Goal: Task Accomplishment & Management: Complete application form

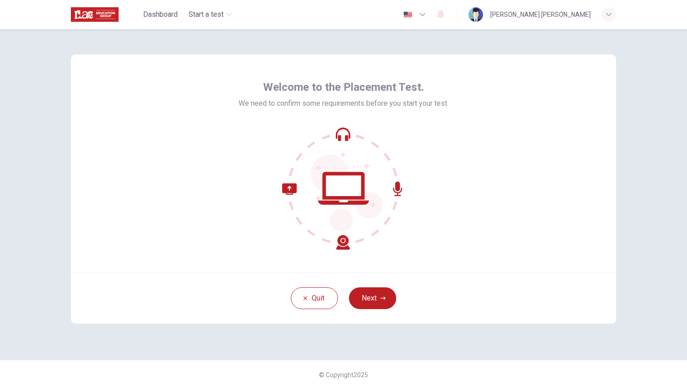
click at [562, 165] on div "Welcome to the Placement Test. We need to confirm some requirements before you …" at bounding box center [343, 164] width 545 height 218
click at [378, 300] on button "Next" at bounding box center [372, 299] width 47 height 22
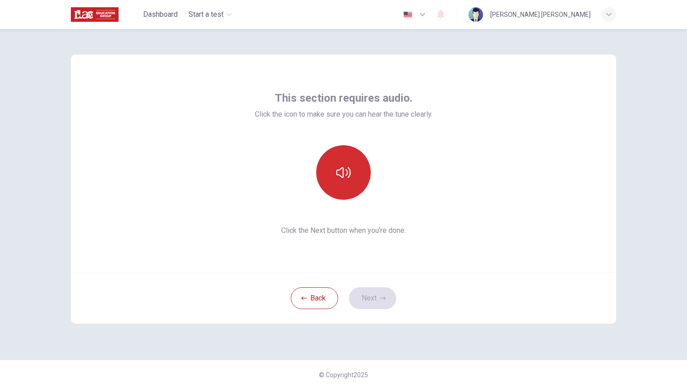
click at [351, 193] on button "button" at bounding box center [343, 172] width 55 height 55
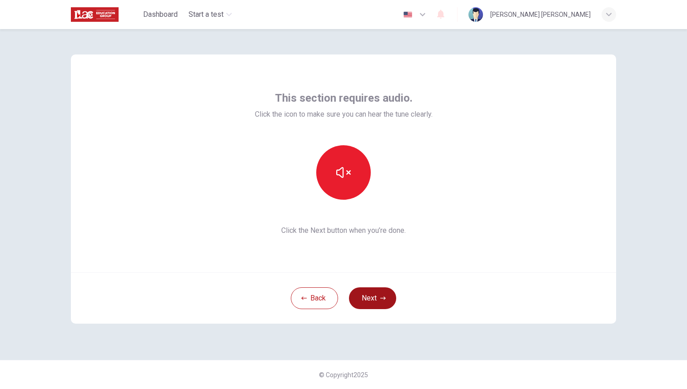
click at [374, 295] on button "Next" at bounding box center [372, 299] width 47 height 22
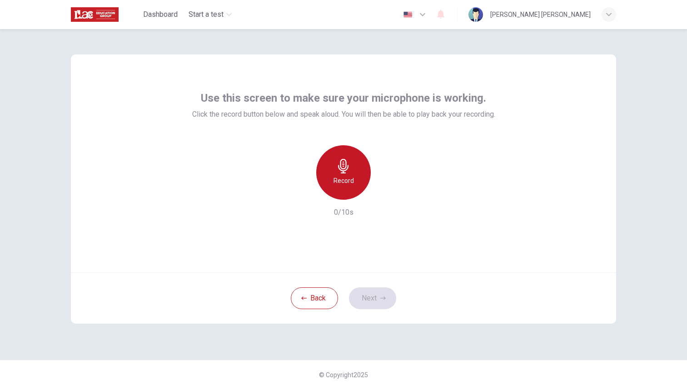
click at [346, 180] on h6 "Record" at bounding box center [344, 180] width 20 height 11
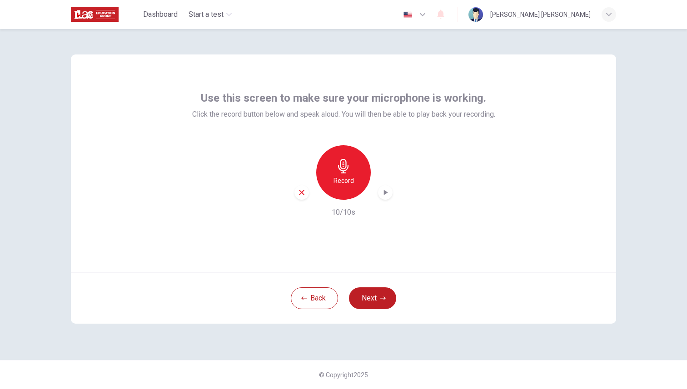
click at [344, 176] on h6 "Record" at bounding box center [344, 180] width 20 height 11
click at [375, 301] on button "Next" at bounding box center [372, 299] width 47 height 22
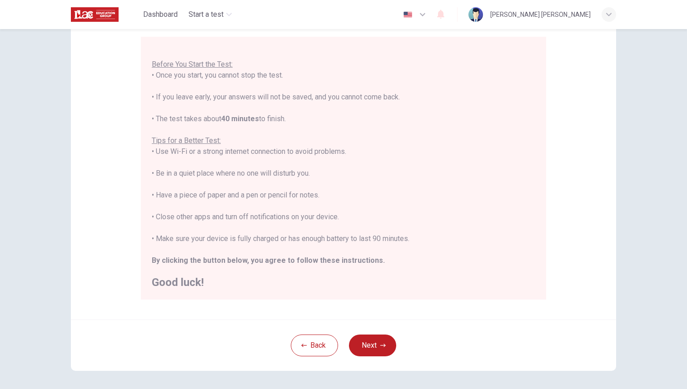
scroll to position [82, 0]
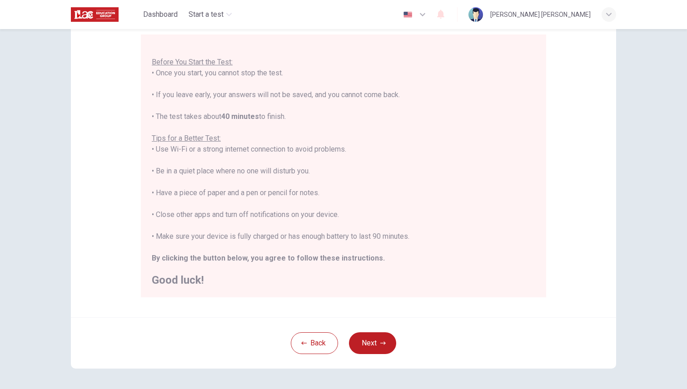
click at [477, 155] on div "You are about to start a Placement Test . Before You Start the Test: • Once you…" at bounding box center [344, 160] width 384 height 251
click at [381, 342] on icon "button" at bounding box center [382, 343] width 5 height 5
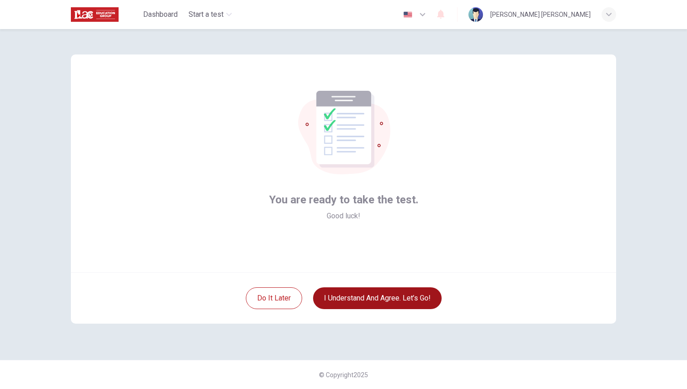
scroll to position [0, 0]
click at [400, 305] on button "I understand and agree. Let’s go!" at bounding box center [377, 299] width 129 height 22
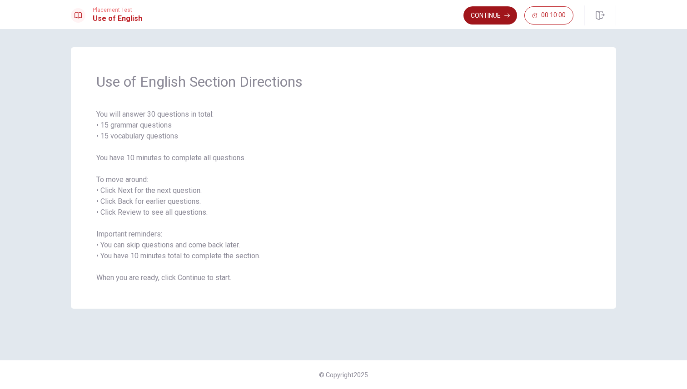
click at [486, 20] on button "Continue" at bounding box center [491, 15] width 54 height 18
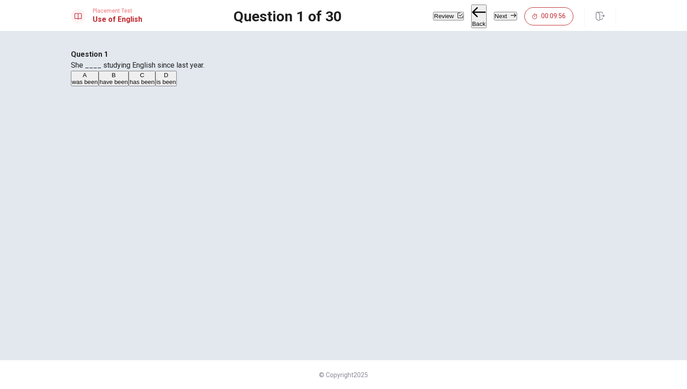
click at [128, 79] on div "B" at bounding box center [114, 75] width 28 height 7
click at [155, 79] on div "C" at bounding box center [142, 75] width 25 height 7
click at [498, 20] on button "Next" at bounding box center [505, 16] width 23 height 9
click at [173, 79] on div "D" at bounding box center [165, 75] width 16 height 7
click at [500, 18] on button "Next" at bounding box center [505, 16] width 23 height 9
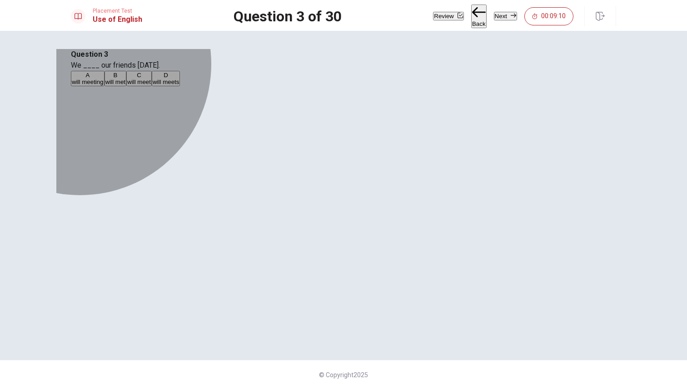
click at [151, 85] on span "will meet" at bounding box center [139, 82] width 24 height 7
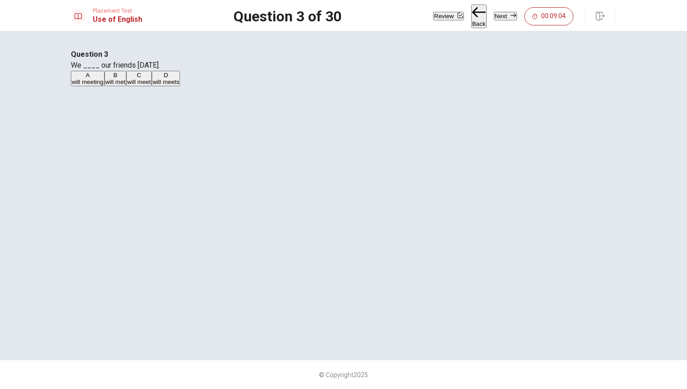
click at [494, 18] on button "Next" at bounding box center [505, 16] width 23 height 9
click at [85, 79] on div "A" at bounding box center [78, 75] width 13 height 7
click at [501, 18] on button "Next" at bounding box center [505, 16] width 23 height 9
click at [128, 79] on div "D" at bounding box center [124, 75] width 10 height 7
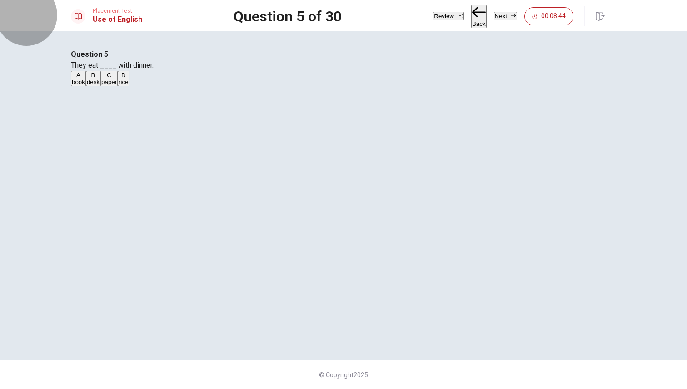
click at [504, 20] on button "Next" at bounding box center [505, 16] width 23 height 9
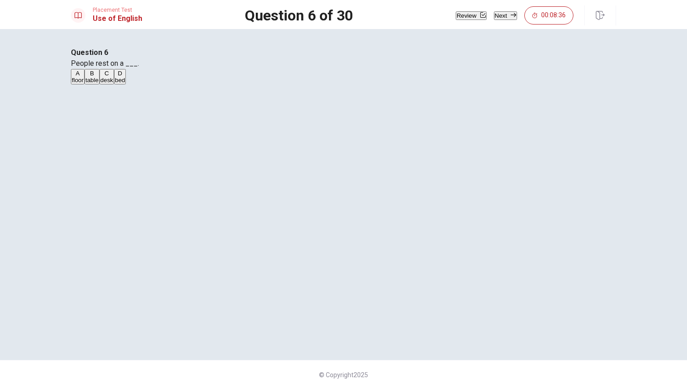
click at [125, 77] on div "D" at bounding box center [120, 73] width 10 height 7
click at [498, 20] on button "Next" at bounding box center [505, 15] width 23 height 9
click at [99, 79] on div "B" at bounding box center [92, 75] width 15 height 7
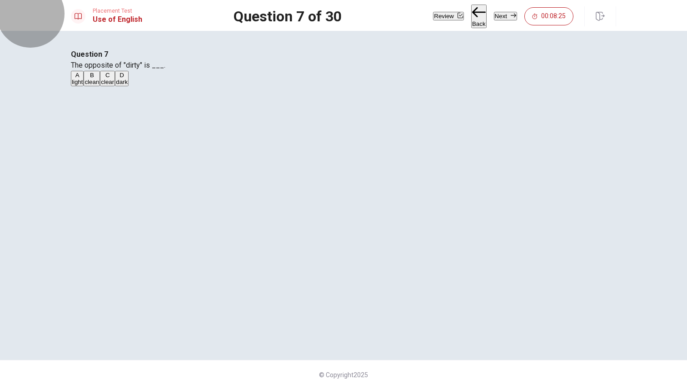
click at [508, 20] on button "Next" at bounding box center [505, 16] width 23 height 9
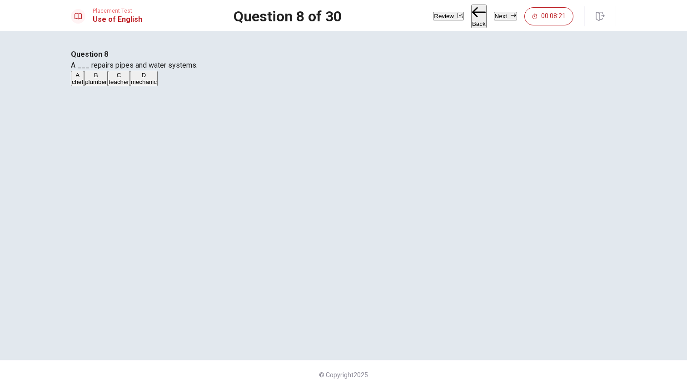
click at [157, 79] on div "D" at bounding box center [144, 75] width 26 height 7
click at [107, 79] on div "B" at bounding box center [96, 75] width 22 height 7
click at [504, 15] on button "Next" at bounding box center [505, 16] width 23 height 9
click at [131, 86] on button "C backpack" at bounding box center [117, 78] width 27 height 15
click at [509, 18] on button "Next" at bounding box center [505, 16] width 23 height 9
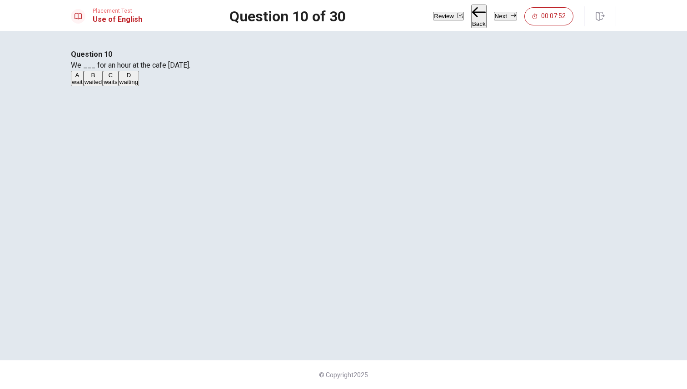
click at [102, 85] on span "waited" at bounding box center [94, 82] width 18 height 7
click at [502, 17] on button "Next" at bounding box center [505, 16] width 23 height 9
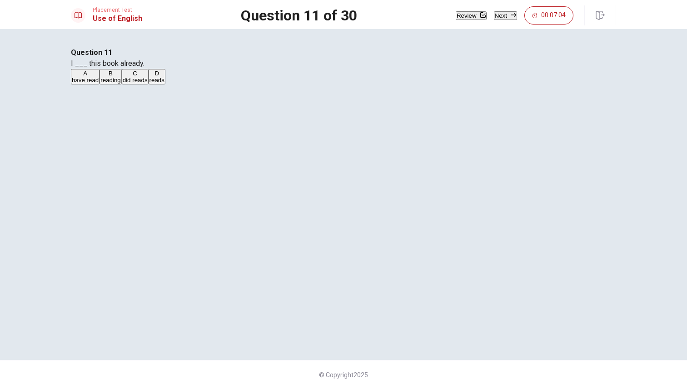
click at [100, 85] on button "A have read" at bounding box center [85, 76] width 29 height 15
click at [501, 19] on button "Next" at bounding box center [505, 15] width 23 height 9
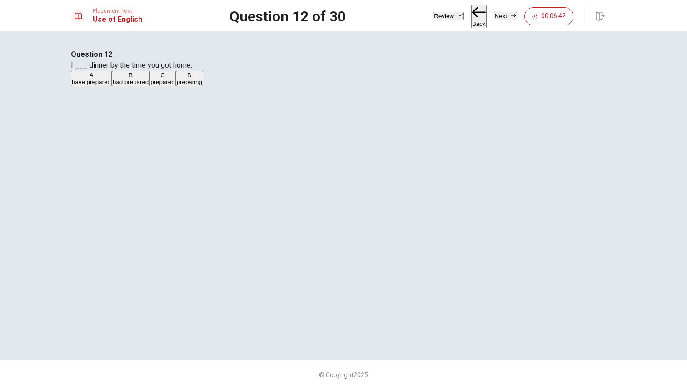
click at [149, 79] on div "B" at bounding box center [131, 75] width 36 height 7
click at [511, 16] on icon "button" at bounding box center [513, 15] width 5 height 5
click at [141, 79] on div "C" at bounding box center [127, 75] width 28 height 7
click at [500, 16] on button "Next" at bounding box center [505, 16] width 23 height 9
click at [104, 79] on div "A" at bounding box center [88, 75] width 32 height 7
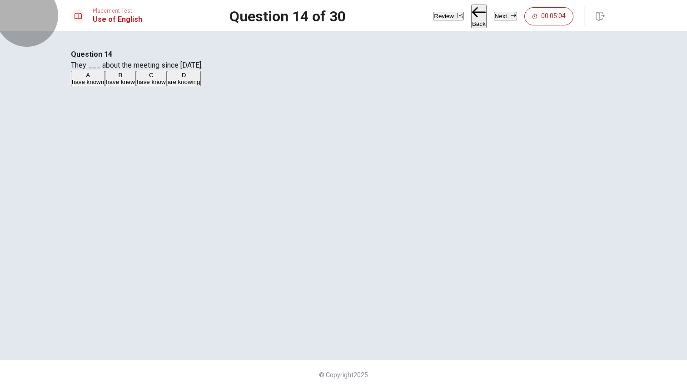
click at [504, 20] on button "Next" at bounding box center [505, 16] width 23 height 9
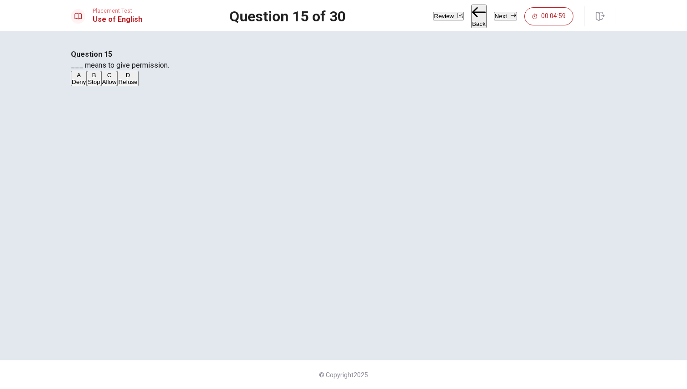
click at [117, 79] on div "C" at bounding box center [109, 75] width 15 height 7
click at [494, 17] on button "Next" at bounding box center [505, 16] width 23 height 9
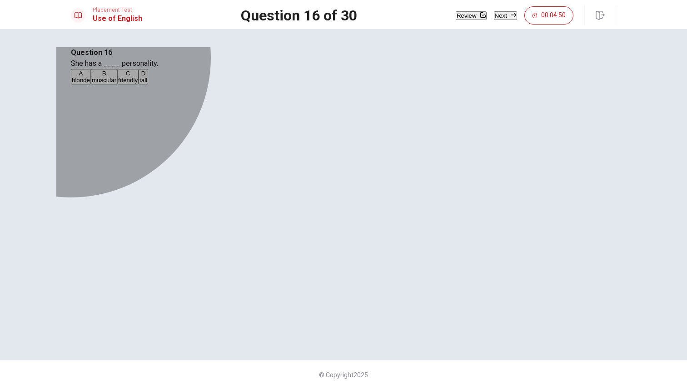
click at [138, 77] on div "C" at bounding box center [128, 73] width 20 height 7
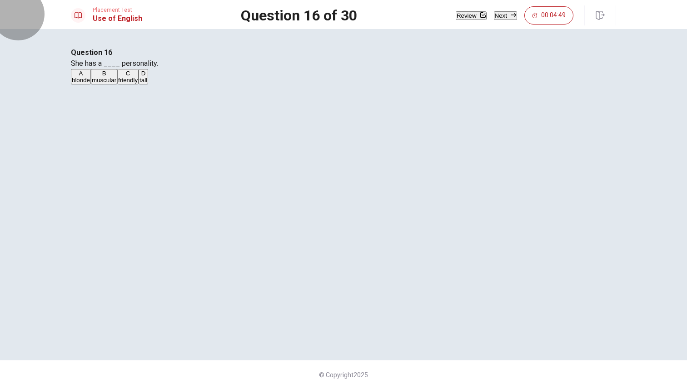
click at [496, 20] on button "Next" at bounding box center [505, 15] width 23 height 9
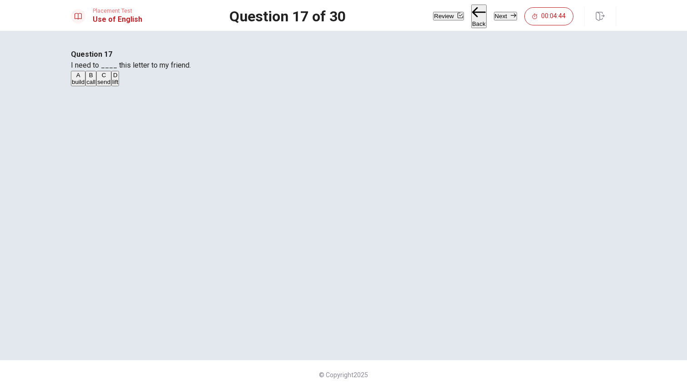
click at [110, 79] on div "C" at bounding box center [103, 75] width 13 height 7
click at [503, 20] on button "Next" at bounding box center [505, 16] width 23 height 9
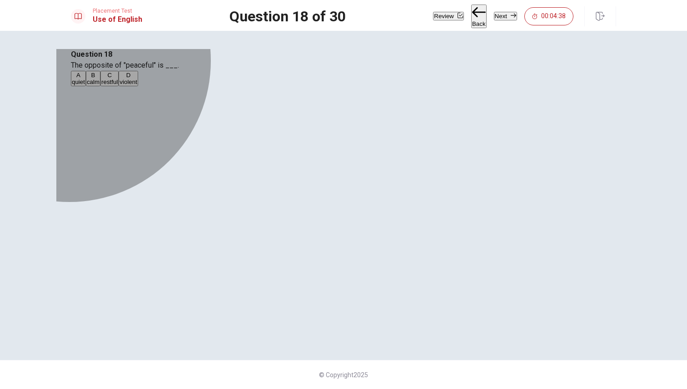
click at [118, 79] on div "C" at bounding box center [109, 75] width 16 height 7
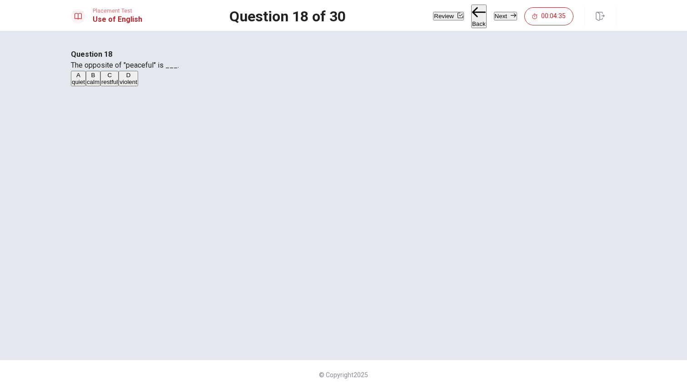
click at [137, 85] on span "violent" at bounding box center [129, 82] width 18 height 7
click at [495, 15] on button "Next" at bounding box center [505, 16] width 23 height 9
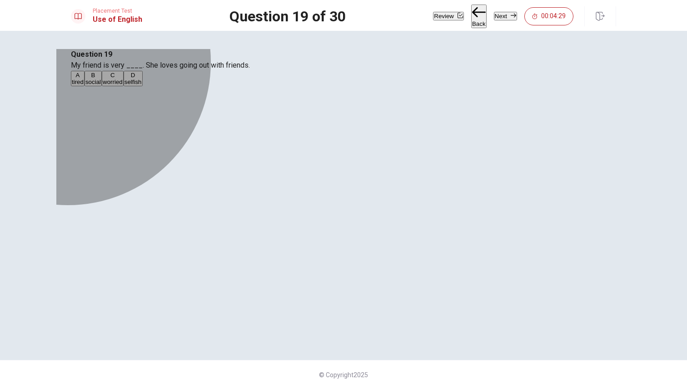
click at [101, 79] on div "B" at bounding box center [92, 75] width 15 height 7
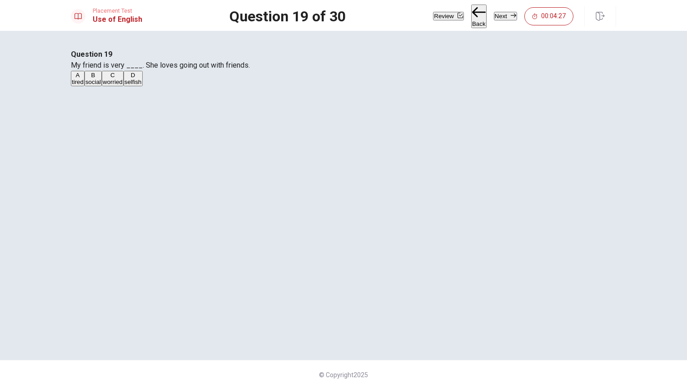
click at [500, 18] on button "Next" at bounding box center [505, 16] width 23 height 9
click at [94, 79] on div "B" at bounding box center [86, 75] width 16 height 7
click at [502, 20] on button "Next" at bounding box center [505, 16] width 23 height 9
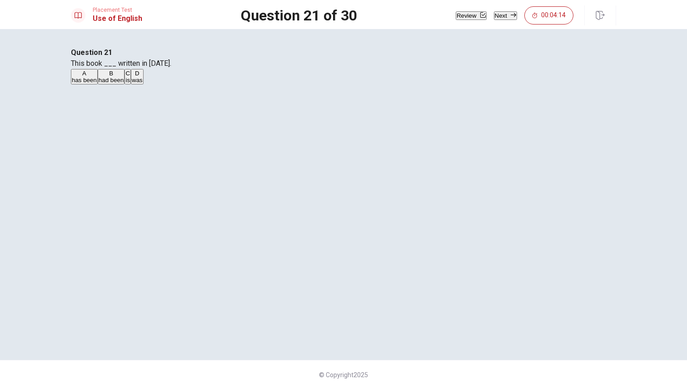
click at [143, 77] on div "D" at bounding box center [137, 73] width 11 height 7
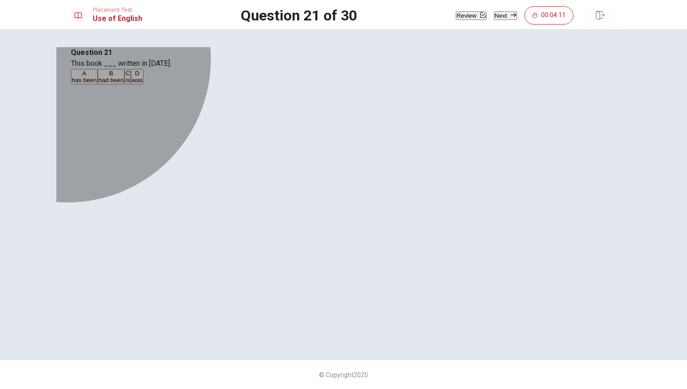
click at [124, 77] on div "B" at bounding box center [111, 73] width 25 height 7
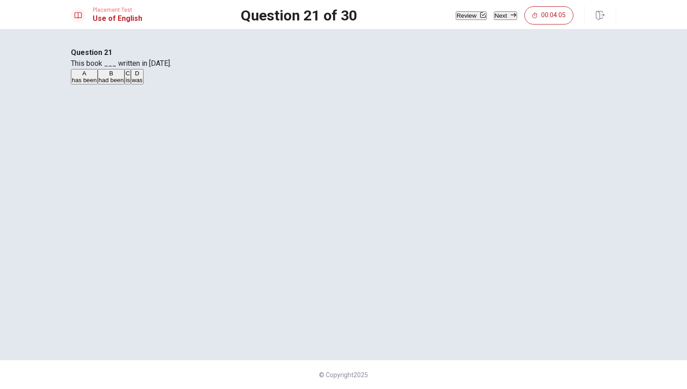
click at [143, 77] on div "D" at bounding box center [137, 73] width 11 height 7
click at [495, 19] on button "Next" at bounding box center [505, 15] width 23 height 9
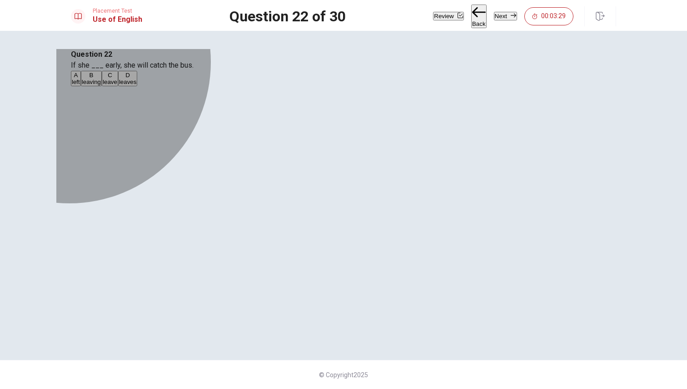
click at [137, 79] on div "D" at bounding box center [128, 75] width 18 height 7
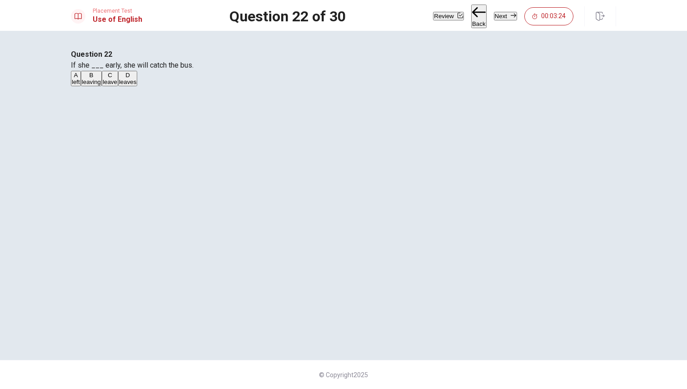
click at [500, 14] on button "Next" at bounding box center [505, 16] width 23 height 9
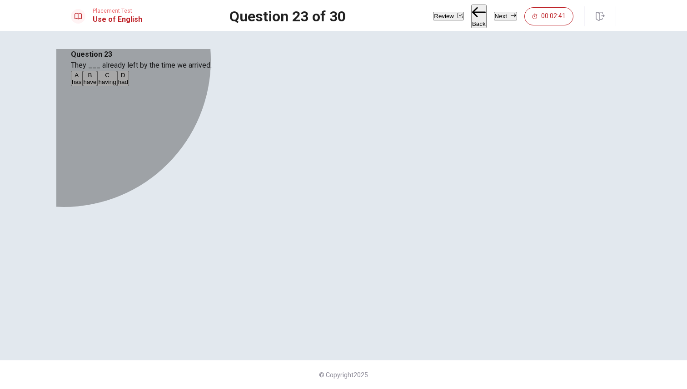
click at [128, 79] on div "D" at bounding box center [123, 75] width 10 height 7
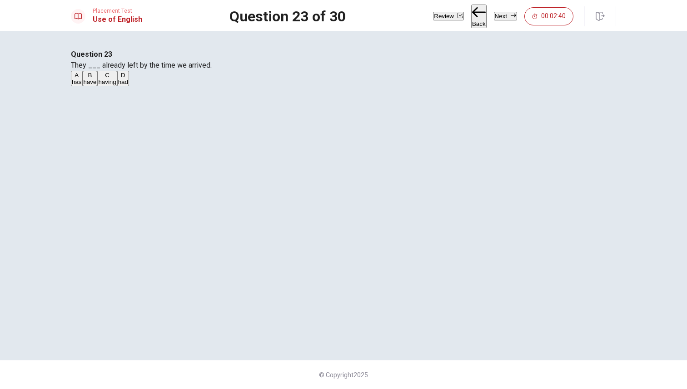
click at [499, 20] on button "Next" at bounding box center [505, 16] width 23 height 9
click at [83, 79] on div "A" at bounding box center [77, 75] width 11 height 7
click at [501, 17] on button "Next" at bounding box center [505, 16] width 23 height 9
click at [83, 79] on div "A" at bounding box center [77, 75] width 11 height 7
click at [499, 17] on button "Next" at bounding box center [505, 16] width 23 height 9
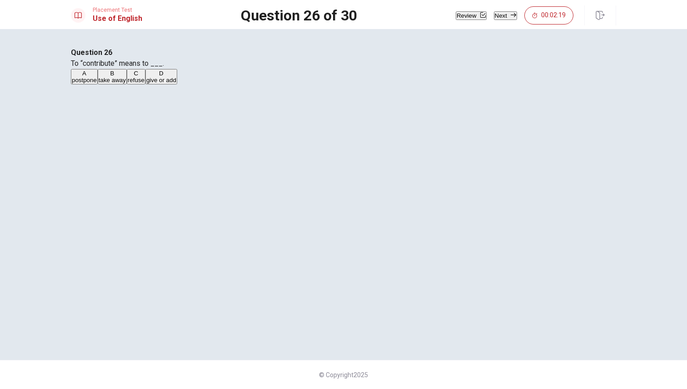
click at [176, 77] on div "D" at bounding box center [161, 73] width 30 height 7
click at [497, 20] on button "Next" at bounding box center [505, 15] width 23 height 9
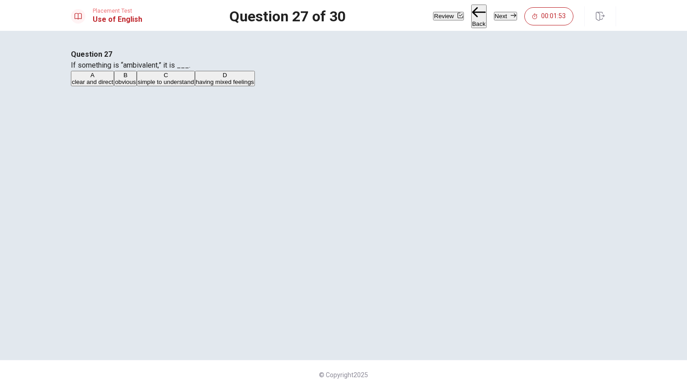
click at [254, 85] on span "having mixed feelings" at bounding box center [225, 82] width 58 height 7
click at [502, 19] on button "Next" at bounding box center [505, 16] width 23 height 9
click at [111, 79] on div "A" at bounding box center [91, 75] width 39 height 7
click at [495, 20] on button "Next" at bounding box center [505, 16] width 23 height 9
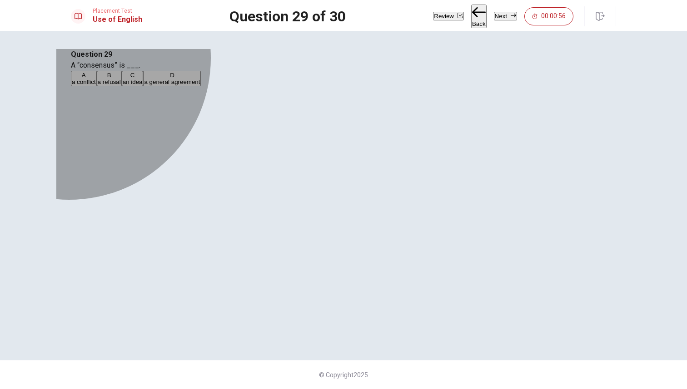
click at [200, 79] on div "D" at bounding box center [172, 75] width 56 height 7
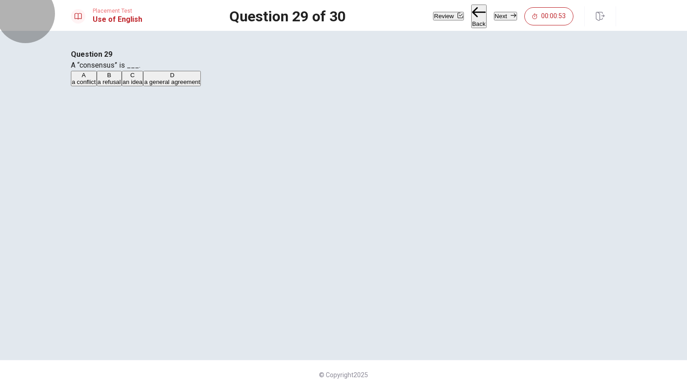
click at [503, 20] on button "Next" at bounding box center [505, 16] width 23 height 9
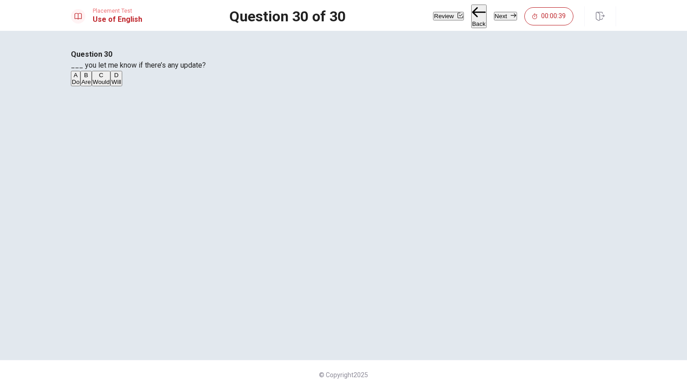
click at [121, 79] on div "D" at bounding box center [116, 75] width 10 height 7
click at [494, 18] on button "Next" at bounding box center [505, 16] width 23 height 9
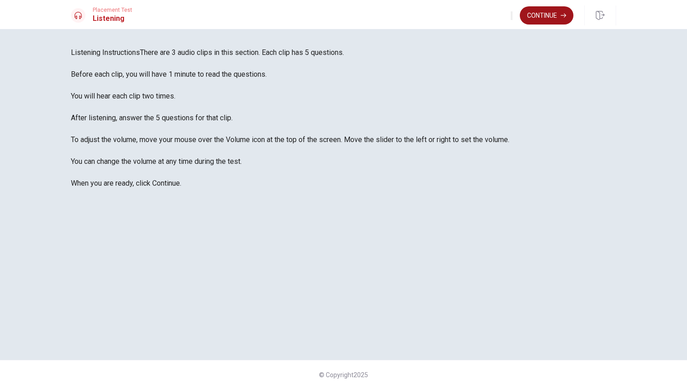
click at [553, 18] on button "Continue" at bounding box center [547, 15] width 54 height 18
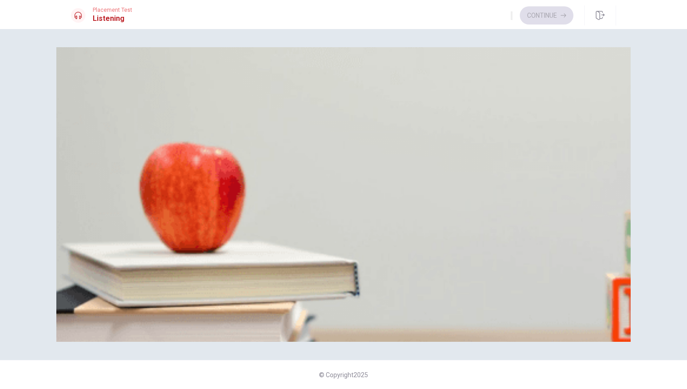
scroll to position [668, 0]
click at [157, 202] on span "Eight hours" at bounding box center [141, 205] width 30 height 7
click at [125, 202] on span "Ten to eleven hours" at bounding box center [98, 205] width 53 height 7
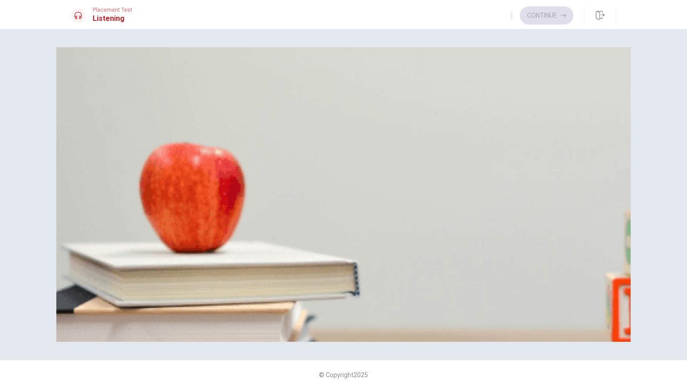
click at [137, 172] on button "A A scenic mountain route" at bounding box center [104, 163] width 66 height 15
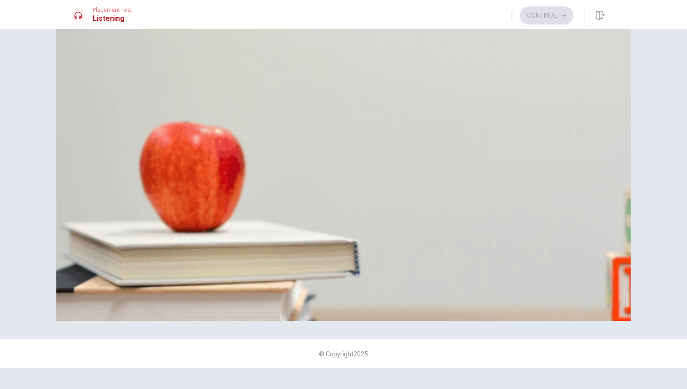
scroll to position [0, 0]
click at [227, 74] on span "Because it’s peak season" at bounding box center [192, 70] width 69 height 7
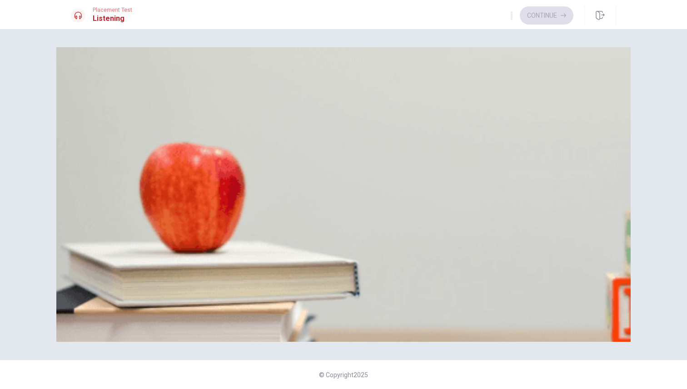
scroll to position [220, 0]
click at [210, 133] on span "Make a checklist" at bounding box center [187, 129] width 45 height 7
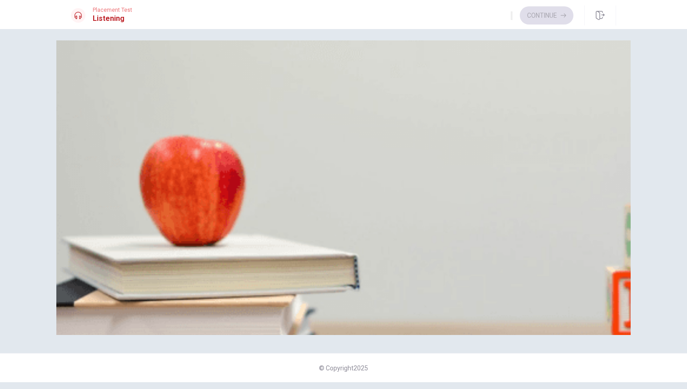
scroll to position [845, 0]
click at [134, 236] on button "B A hiking trip" at bounding box center [116, 233] width 33 height 15
click at [100, 226] on button "A A road trip" at bounding box center [86, 233] width 30 height 15
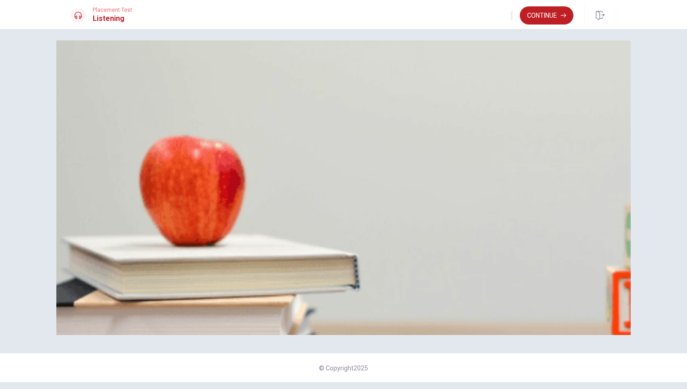
click at [114, 89] on button "A To save money" at bounding box center [92, 80] width 43 height 15
click at [133, 127] on button "A Research gas stations" at bounding box center [102, 118] width 62 height 15
click at [210, 127] on button "C Make a checklist" at bounding box center [187, 118] width 47 height 15
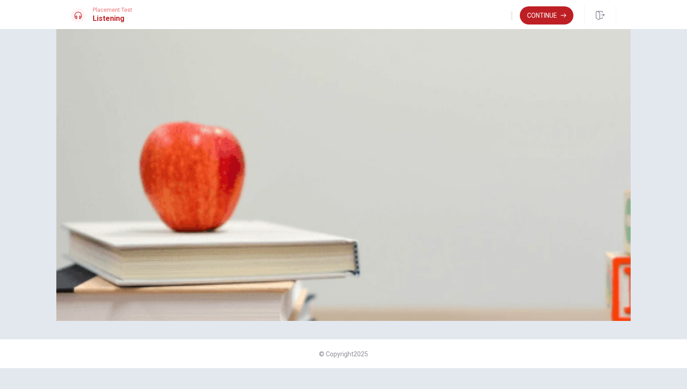
scroll to position [0, 0]
click at [228, 75] on button "C Because it’s peak season" at bounding box center [192, 66] width 70 height 15
click at [550, 21] on button "Continue" at bounding box center [547, 15] width 54 height 18
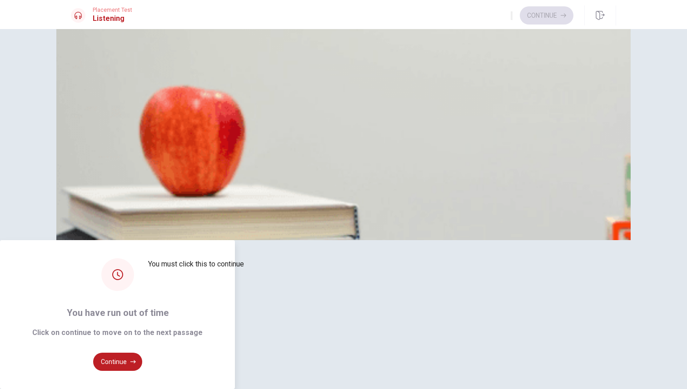
type input "0"
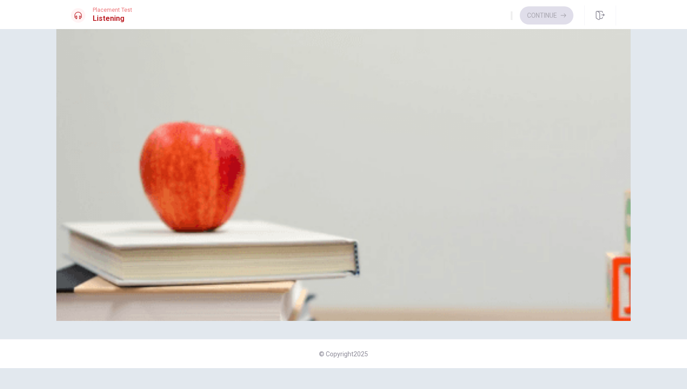
scroll to position [848, 0]
click at [132, 220] on span "Unexpected questions" at bounding box center [102, 223] width 60 height 7
click at [311, 74] on span "Researched the company’s projects" at bounding box center [263, 70] width 96 height 7
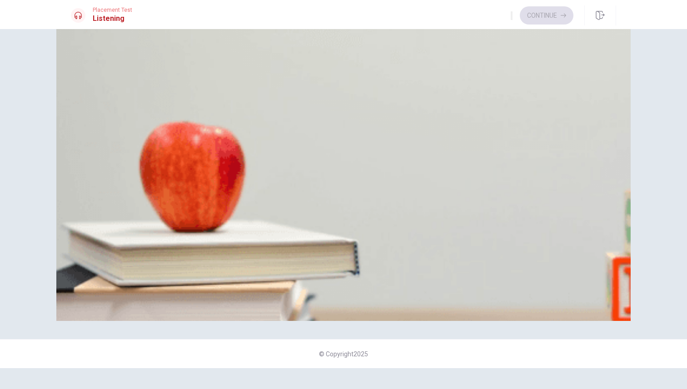
click at [372, 112] on span "Focus on strengths instead" at bounding box center [378, 108] width 73 height 7
click at [340, 112] on span "Mention a real weakness and show improvement" at bounding box center [274, 108] width 131 height 7
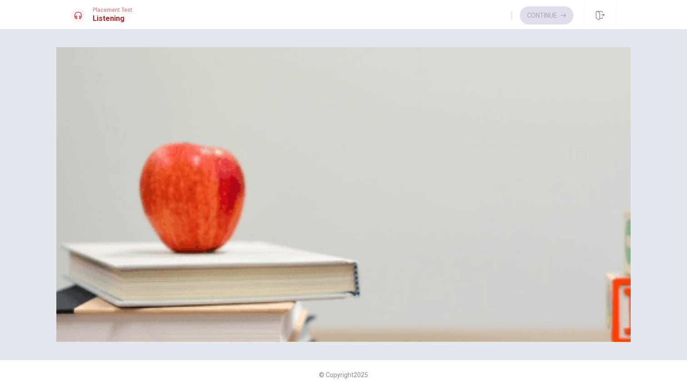
scroll to position [233, 0]
click at [402, 133] on span "Focus on strengths instead" at bounding box center [378, 129] width 73 height 7
click at [305, 210] on button "D The STAR method" at bounding box center [279, 202] width 51 height 15
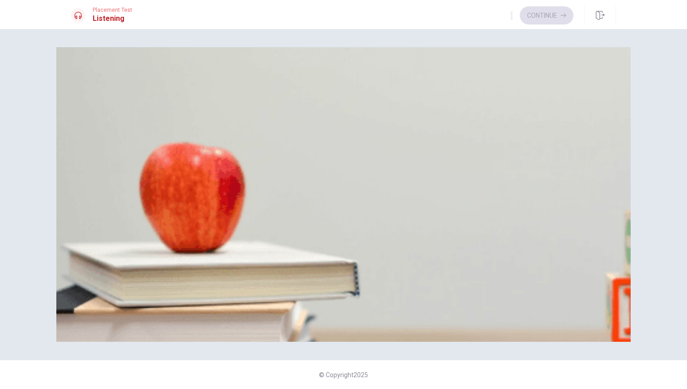
click at [263, 171] on span "A navy suit" at bounding box center [248, 167] width 29 height 7
click at [198, 195] on button "B The SWOT analysis" at bounding box center [169, 202] width 55 height 15
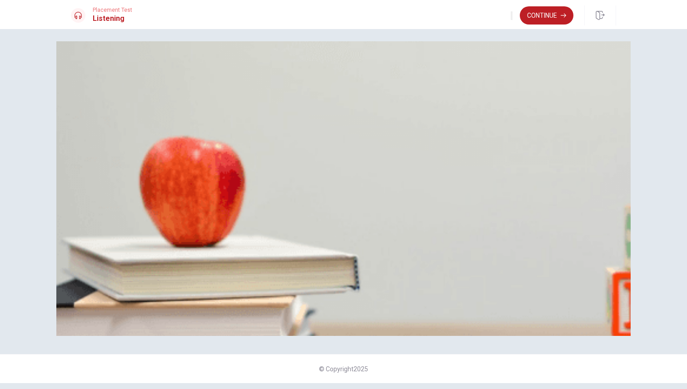
scroll to position [212, 0]
click at [340, 127] on span "Mention a real weakness and show improvement" at bounding box center [274, 123] width 131 height 7
click at [537, 18] on button "Continue" at bounding box center [547, 15] width 54 height 18
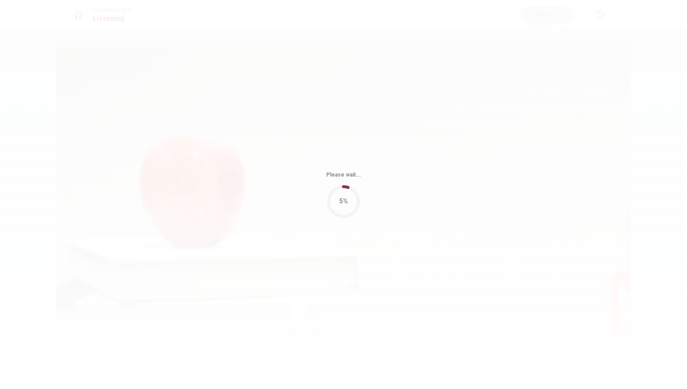
type input "96"
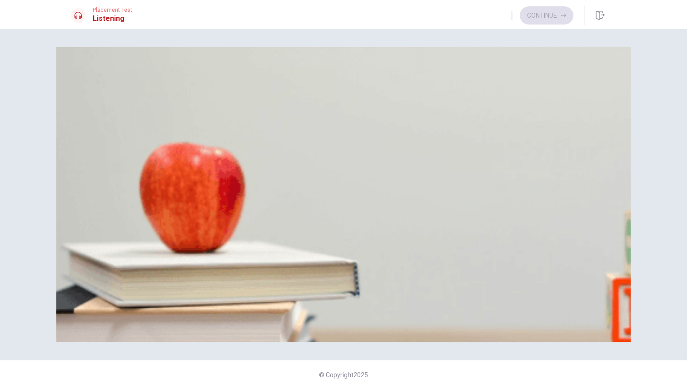
scroll to position [848, 0]
click at [115, 240] on div "C" at bounding box center [107, 237] width 16 height 7
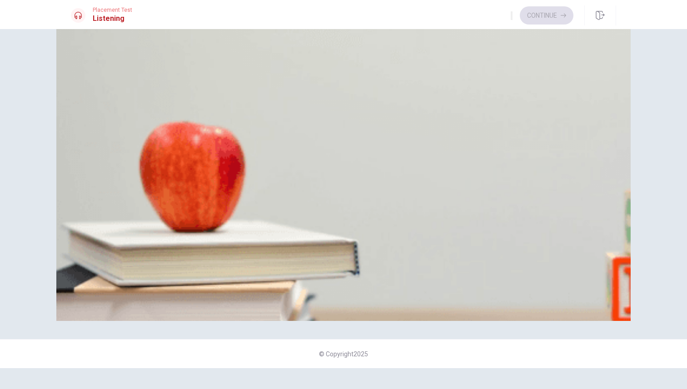
scroll to position [262, 0]
click at [198, 112] on span "Limited storage options" at bounding box center [166, 108] width 63 height 7
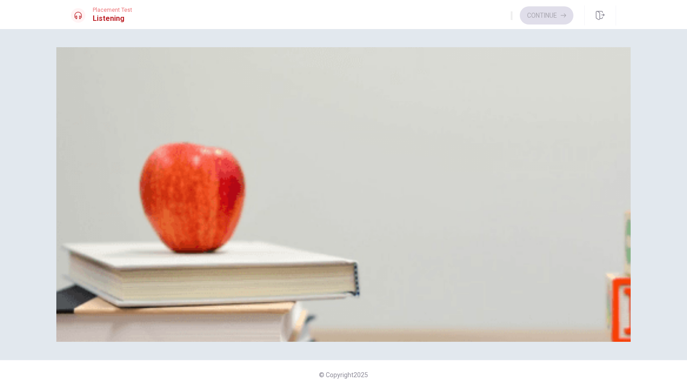
scroll to position [0, 0]
click at [119, 95] on span "It lacks scalability" at bounding box center [95, 91] width 47 height 7
click at [133, 133] on span "Poor customer support" at bounding box center [102, 129] width 61 height 7
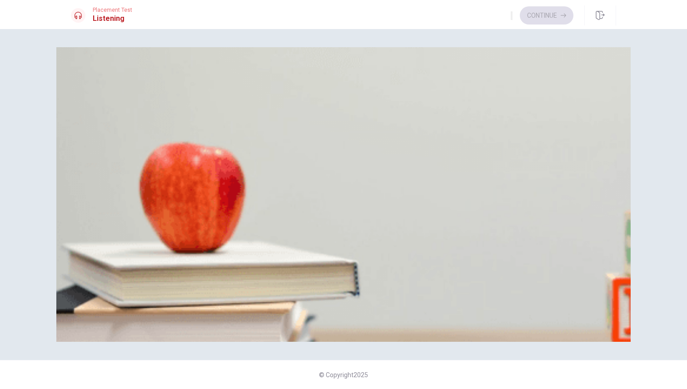
click at [140, 164] on span "It’s not mobile-compatible" at bounding box center [106, 167] width 69 height 7
click at [332, 209] on span "Choose based on customer support feedback" at bounding box center [271, 205] width 122 height 7
click at [439, 210] on button "C Present the options to the team [DATE]" at bounding box center [386, 202] width 107 height 15
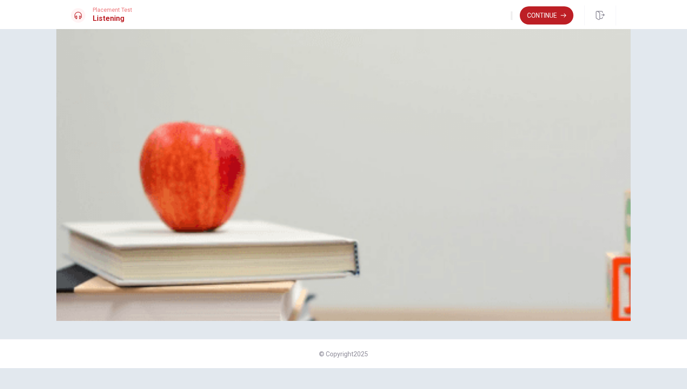
scroll to position [848, 0]
click at [554, 16] on button "Continue" at bounding box center [547, 15] width 54 height 18
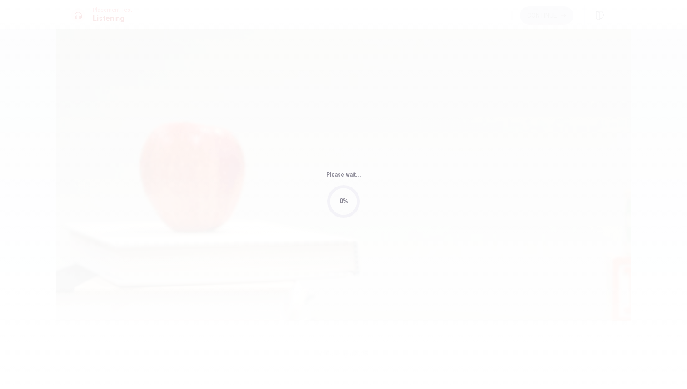
type input "83"
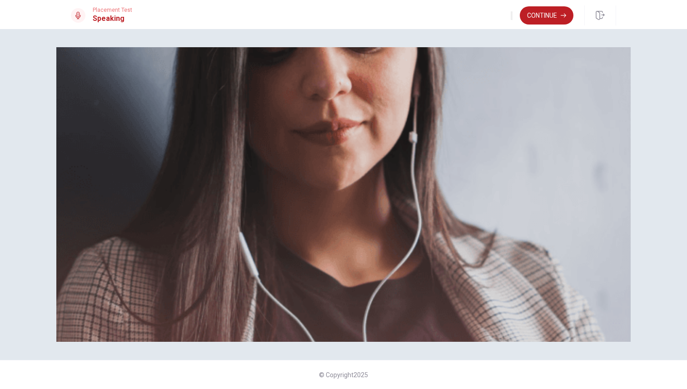
scroll to position [0, 0]
click at [536, 17] on button "Continue" at bounding box center [547, 15] width 54 height 18
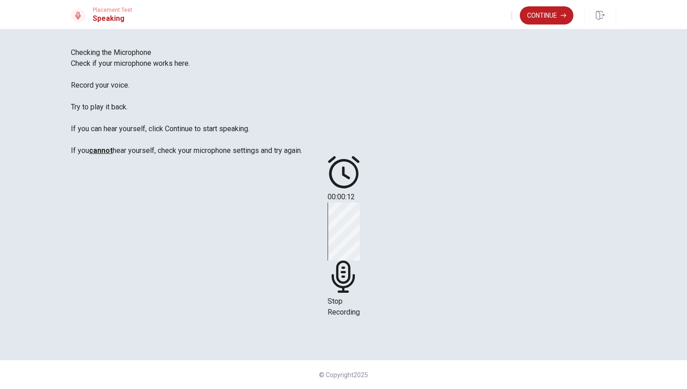
scroll to position [47, 0]
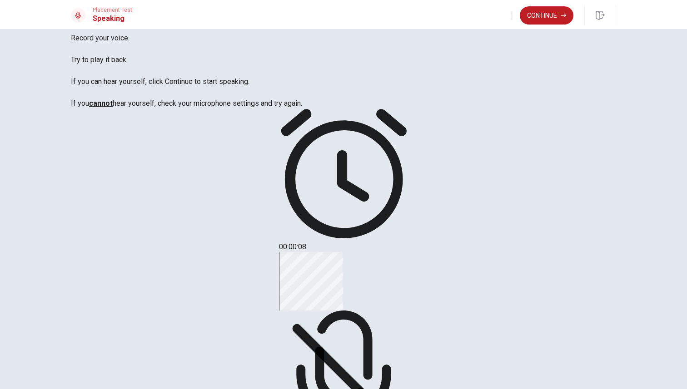
click at [409, 253] on div "Stop Recording" at bounding box center [344, 359] width 130 height 213
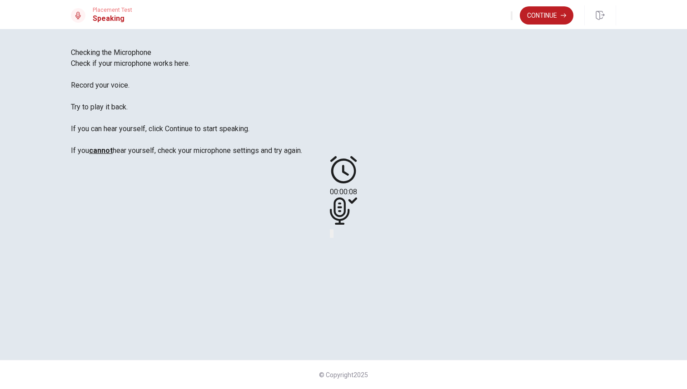
click at [357, 198] on icon at bounding box center [343, 211] width 27 height 27
click at [334, 238] on button "Play Audio" at bounding box center [333, 234] width 2 height 9
click at [357, 198] on div at bounding box center [343, 213] width 27 height 30
click at [357, 198] on icon at bounding box center [343, 211] width 27 height 27
click at [357, 239] on div at bounding box center [343, 233] width 27 height 11
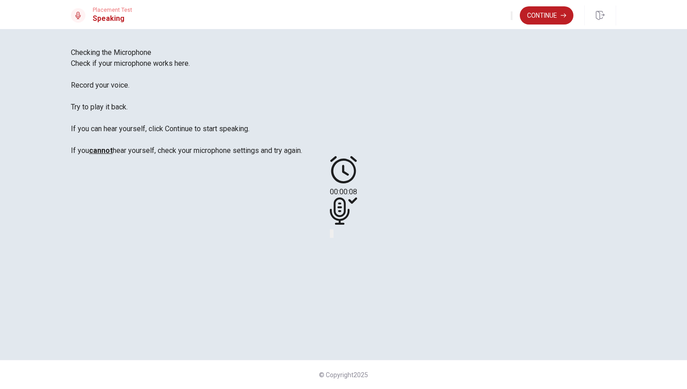
click at [332, 238] on button "Record Again" at bounding box center [331, 234] width 2 height 9
click at [360, 297] on span "Stop Recording" at bounding box center [344, 307] width 32 height 20
click at [333, 236] on icon "Play Audio" at bounding box center [333, 236] width 0 height 0
click at [342, 245] on icon "Record Again" at bounding box center [336, 241] width 11 height 11
click at [360, 210] on div "Stop Recording" at bounding box center [344, 260] width 32 height 115
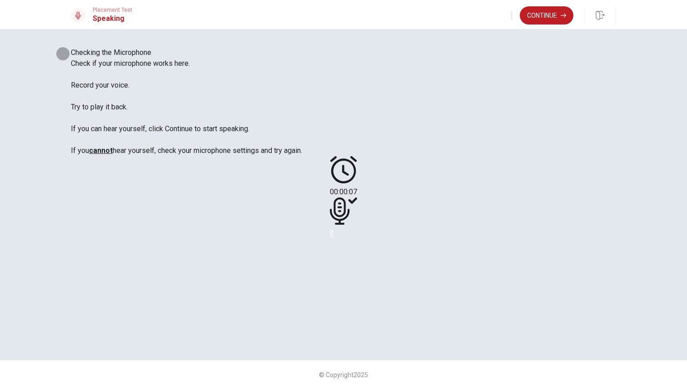
click at [334, 238] on button "Play Audio" at bounding box center [333, 234] width 2 height 9
click at [550, 156] on div "00:00:07" at bounding box center [343, 197] width 545 height 83
click at [332, 238] on button "Record Again" at bounding box center [331, 234] width 2 height 9
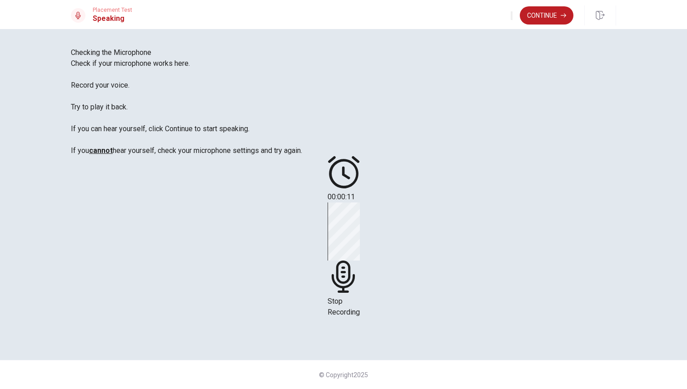
click at [360, 203] on div "Stop Recording" at bounding box center [344, 260] width 32 height 115
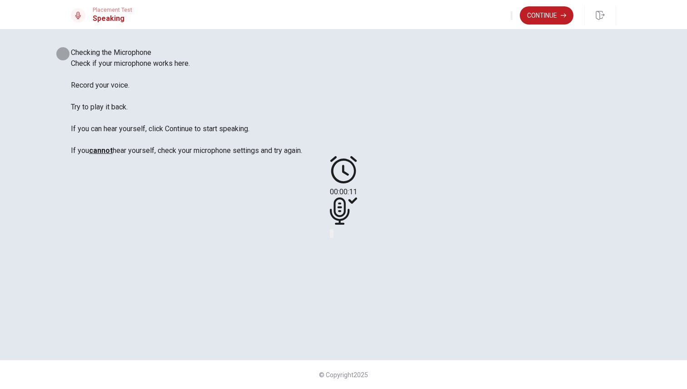
click at [342, 243] on icon "Play Audio" at bounding box center [338, 241] width 9 height 11
click at [332, 238] on button "Record Again" at bounding box center [331, 234] width 2 height 9
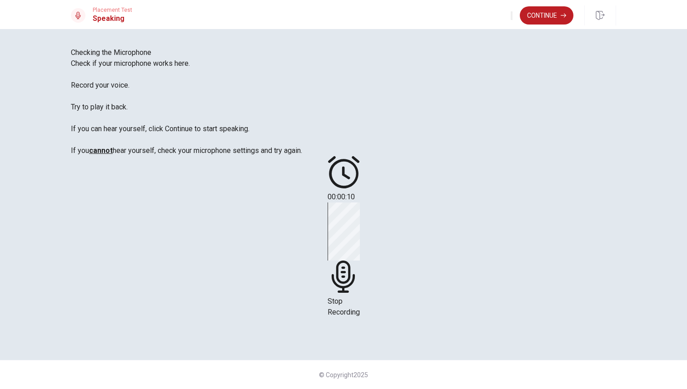
click at [360, 203] on div "Stop Recording" at bounding box center [344, 260] width 32 height 115
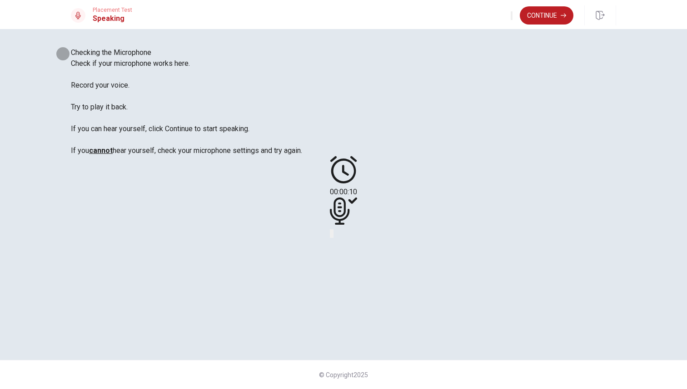
click at [333, 236] on icon "Play Audio" at bounding box center [333, 236] width 0 height 0
click at [549, 18] on button "Continue" at bounding box center [547, 15] width 54 height 18
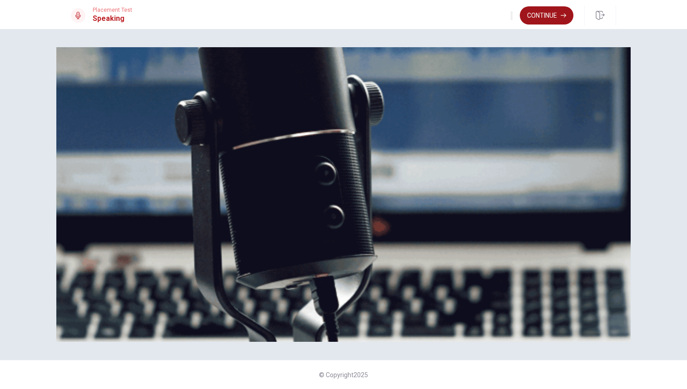
click at [549, 18] on button "Continue" at bounding box center [547, 15] width 54 height 18
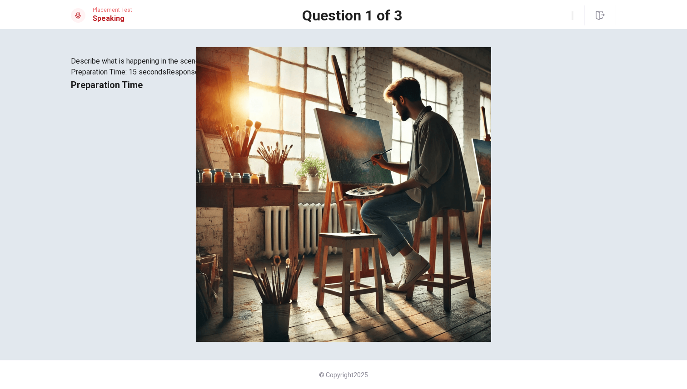
click at [230, 167] on img at bounding box center [343, 194] width 574 height 295
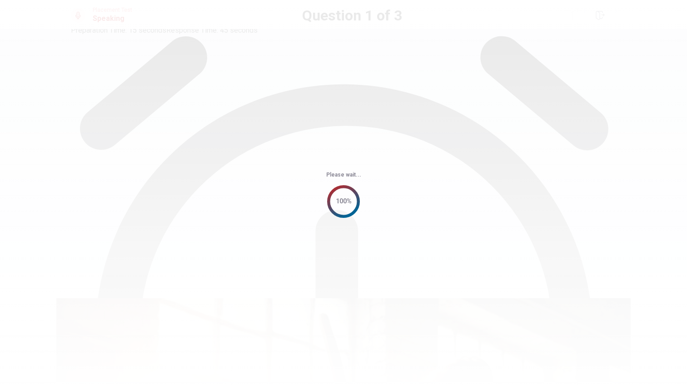
scroll to position [0, 0]
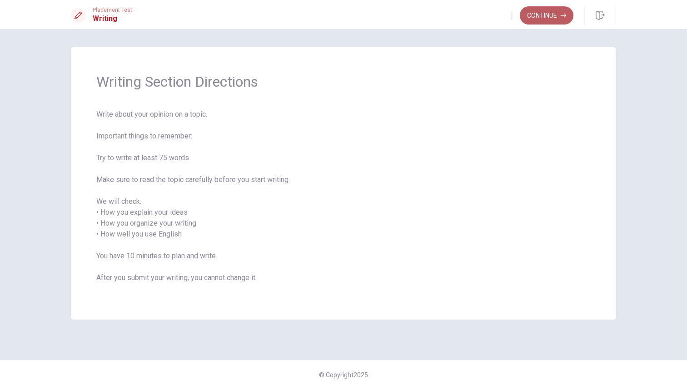
click at [539, 15] on button "Continue" at bounding box center [547, 15] width 54 height 18
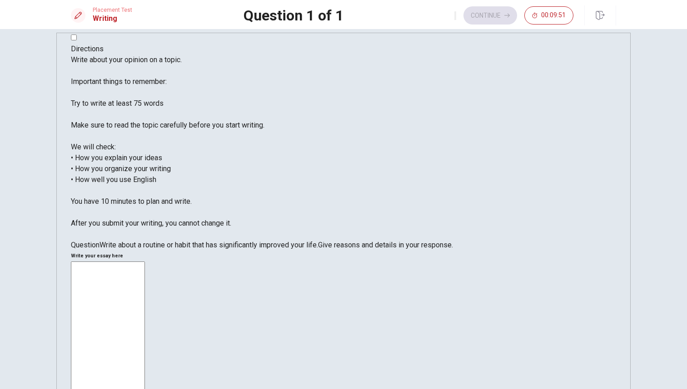
scroll to position [15, 0]
click at [145, 261] on textarea "A habit that i have in my life and feel that improving" at bounding box center [108, 394] width 74 height 267
drag, startPoint x: 558, startPoint y: 76, endPoint x: 456, endPoint y: 76, distance: 101.8
click at [145, 261] on textarea "A habit that i have in my life and feel that improving is" at bounding box center [108, 394] width 74 height 267
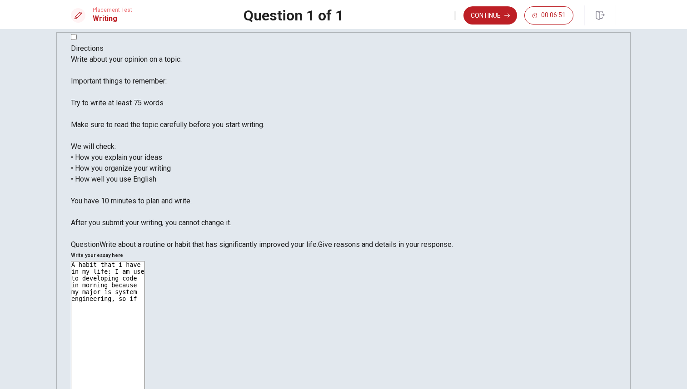
click at [145, 261] on textarea "A habit that i have in my life: I am use to developing code in morning because …" at bounding box center [108, 394] width 74 height 267
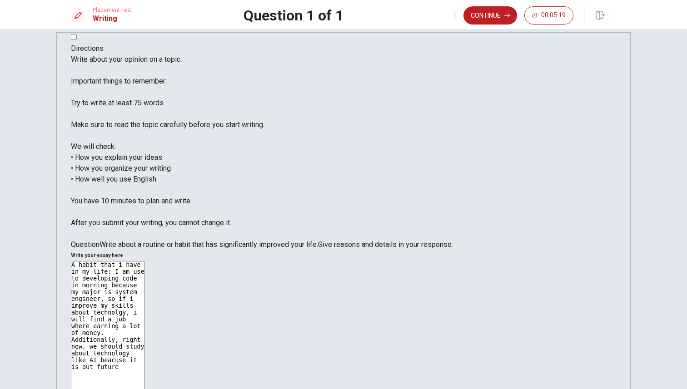
click at [145, 261] on textarea "A habit that i have in my life: I am use to developing code in morning because …" at bounding box center [108, 394] width 74 height 267
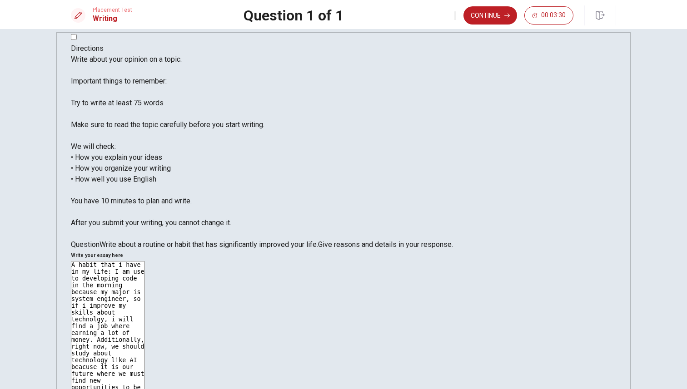
click at [145, 261] on textarea "A habit that i have in my life: I am use to developing code in the morning beca…" at bounding box center [108, 394] width 74 height 267
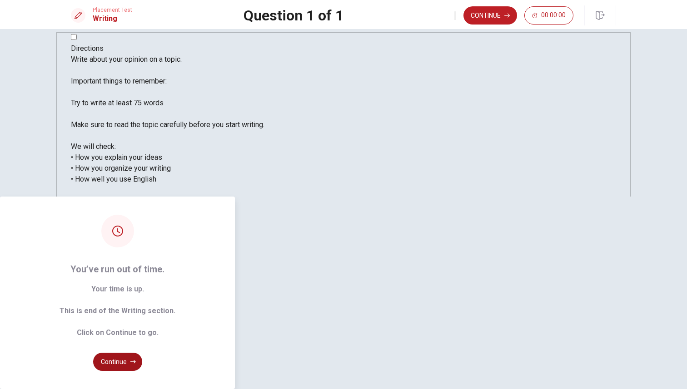
type textarea "A habit that i have in my life: I am use to developing code in the morning beca…"
click at [142, 353] on button "Continue" at bounding box center [117, 362] width 49 height 18
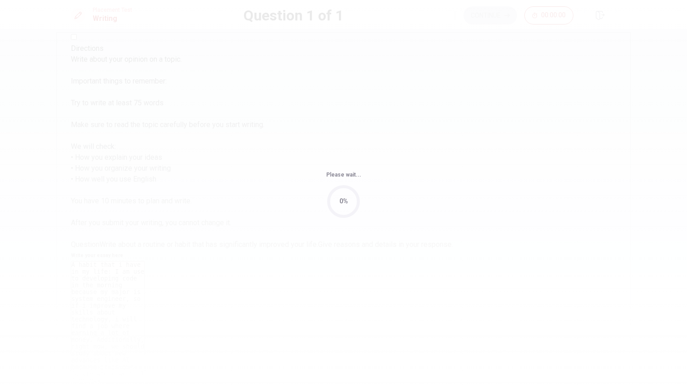
scroll to position [0, 0]
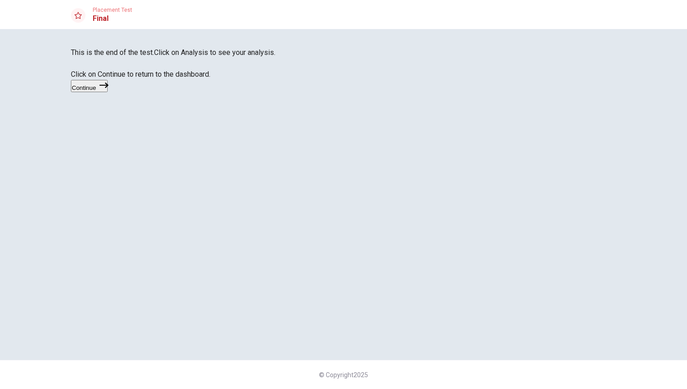
click at [109, 90] on icon "button" at bounding box center [104, 85] width 9 height 9
